Goal: Transaction & Acquisition: Purchase product/service

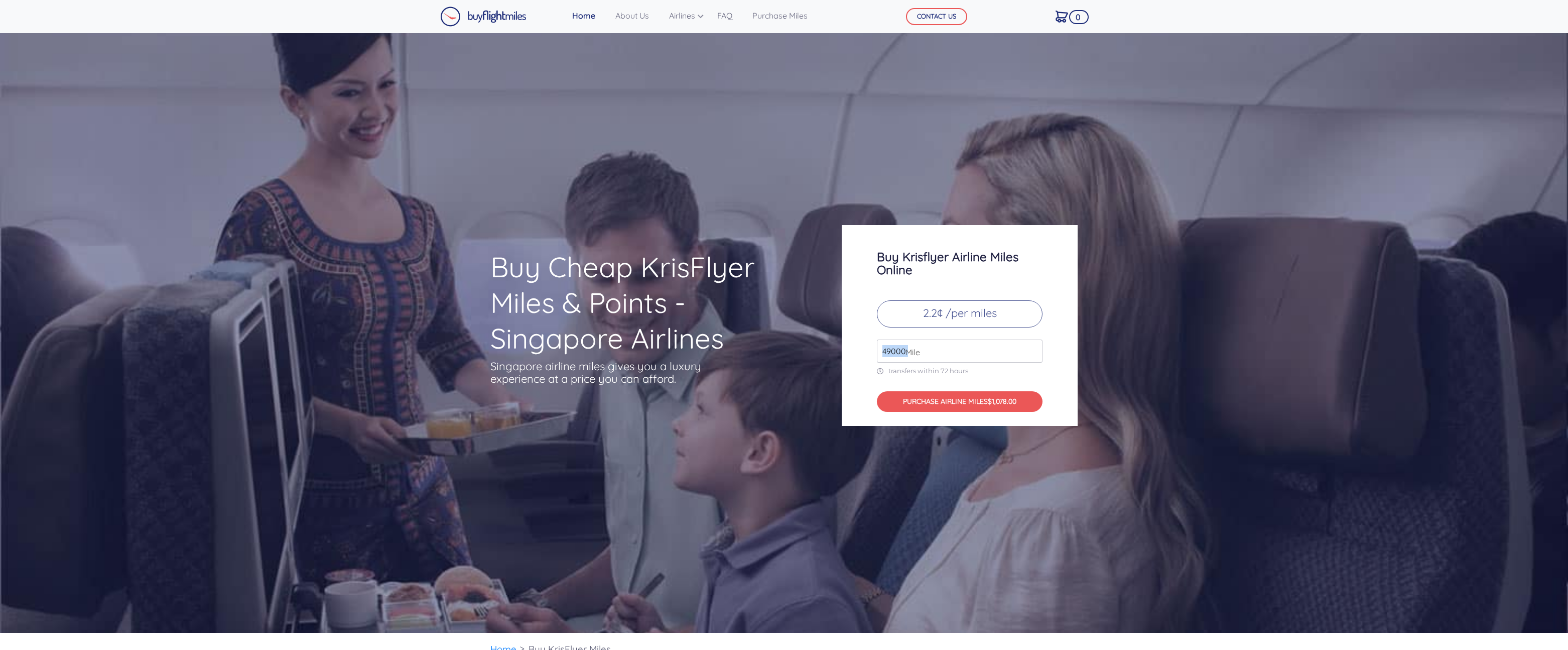
drag, startPoint x: 905, startPoint y: 349, endPoint x: 869, endPoint y: 348, distance: 36.0
click at [869, 348] on div "Buy Krisflyer Airline Miles Online 2.2¢ /per miles 49000 Mile transfers within …" at bounding box center [960, 326] width 236 height 201
click at [941, 312] on p "2.2¢ /per miles" at bounding box center [960, 314] width 166 height 27
click at [1034, 354] on input "49000" at bounding box center [960, 351] width 166 height 23
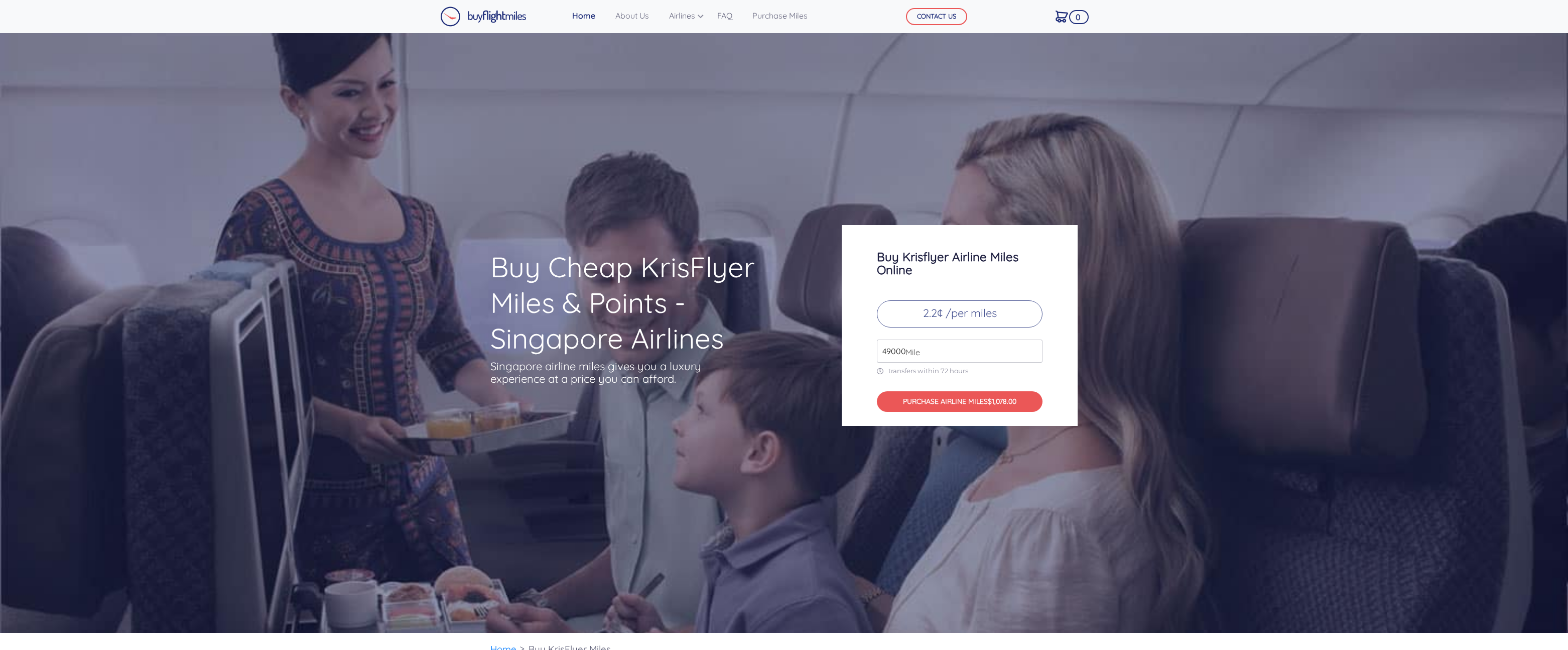
click at [1034, 354] on input "49000" at bounding box center [960, 351] width 166 height 23
click at [1034, 348] on input "50000" at bounding box center [960, 351] width 166 height 23
click at [1034, 348] on input "51000" at bounding box center [960, 351] width 166 height 23
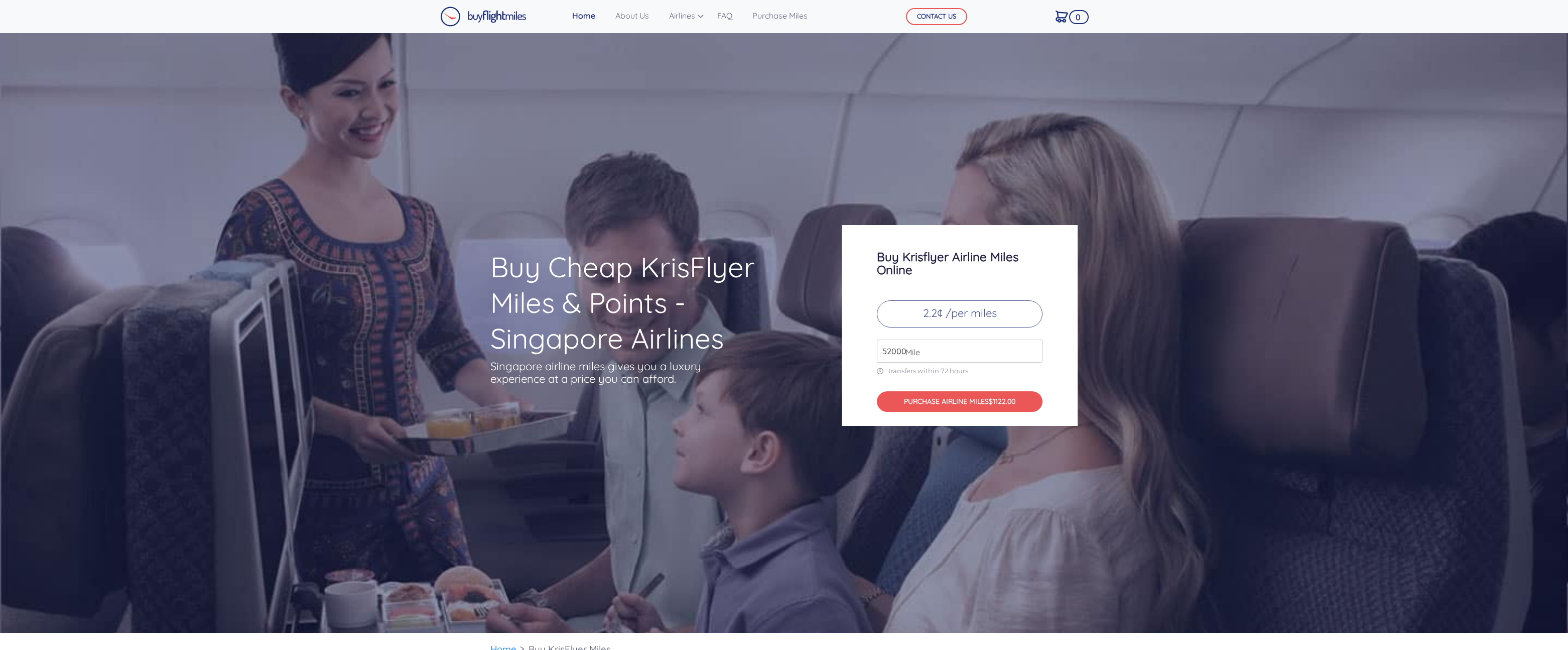
click at [1034, 348] on input "52000" at bounding box center [960, 351] width 166 height 23
click at [1033, 359] on input "52000" at bounding box center [960, 351] width 166 height 23
click at [1035, 353] on input "51000" at bounding box center [960, 351] width 166 height 23
click at [1035, 353] on input "50000" at bounding box center [960, 351] width 166 height 23
type input "49000"
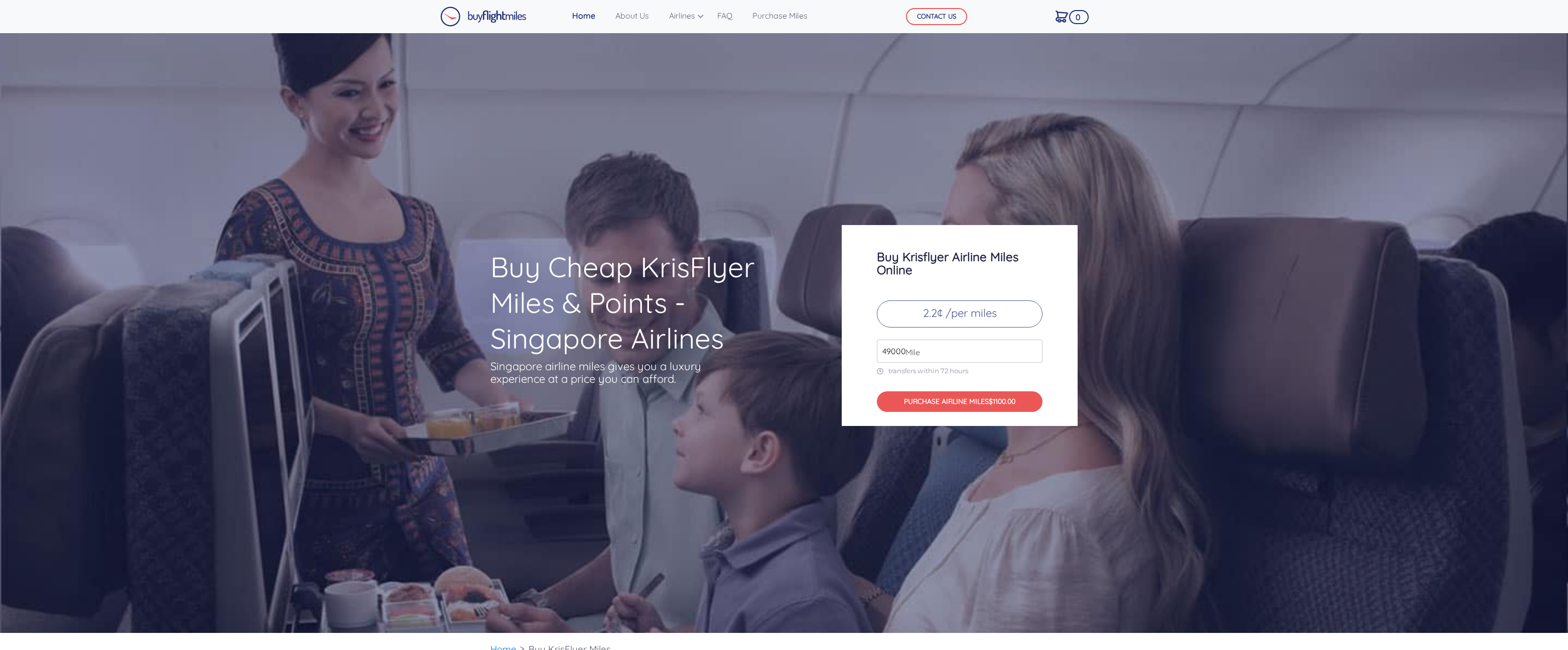
click at [1035, 353] on input "49000" at bounding box center [960, 351] width 166 height 23
